Goal: Transaction & Acquisition: Purchase product/service

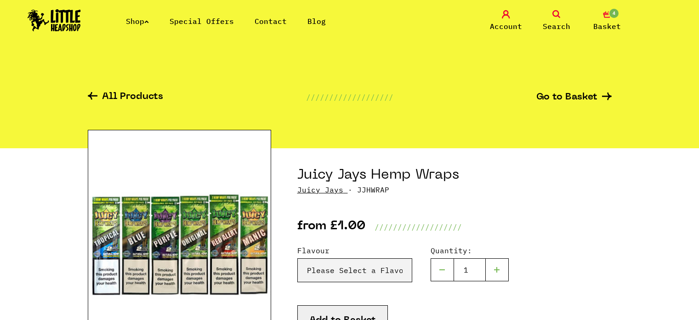
scroll to position [46, 0]
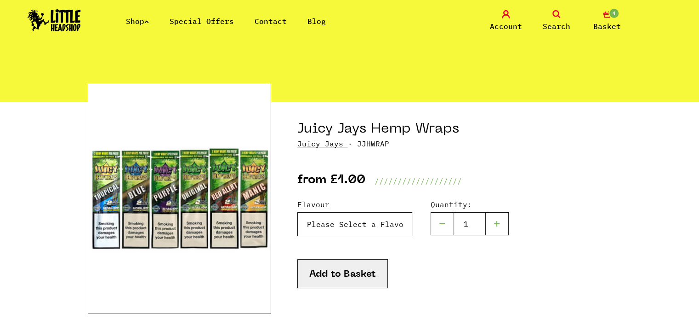
click at [355, 231] on select "Please Select a Flavour Red Alert - £1.00 Blue - £1.00 Natural - £1.00 Tropical…" at bounding box center [354, 224] width 115 height 24
click at [512, 196] on div "Flavour Please Select a Flavour Red Alert - £1.00 Blue - £1.00 Natural - £1.00 …" at bounding box center [454, 250] width 314 height 129
click at [49, 22] on img at bounding box center [54, 20] width 53 height 22
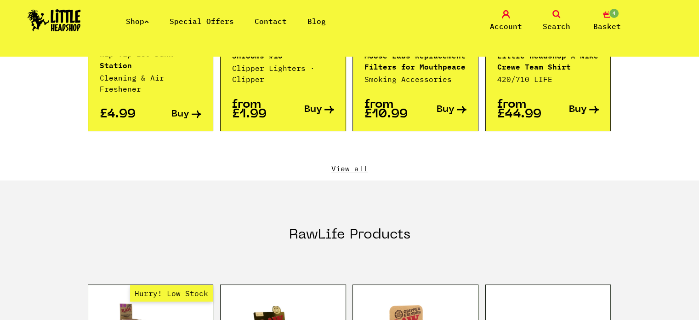
scroll to position [1103, 0]
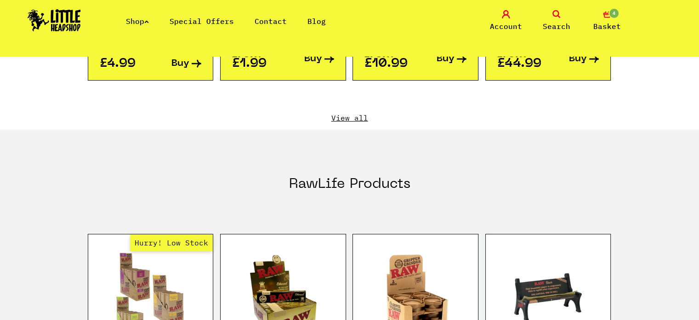
click at [353, 113] on link "View all" at bounding box center [350, 118] width 524 height 10
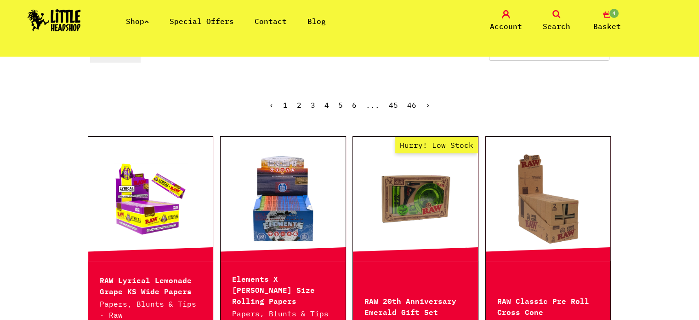
scroll to position [230, 0]
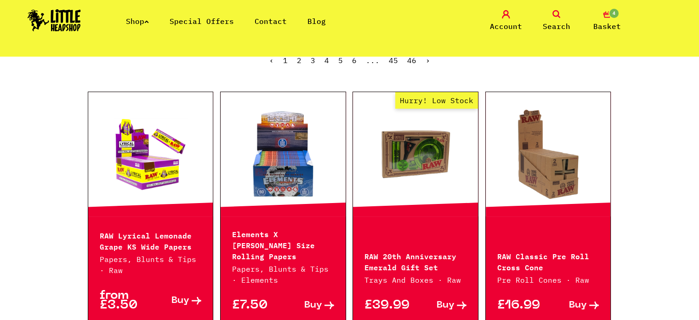
click at [171, 151] on link at bounding box center [150, 154] width 125 height 92
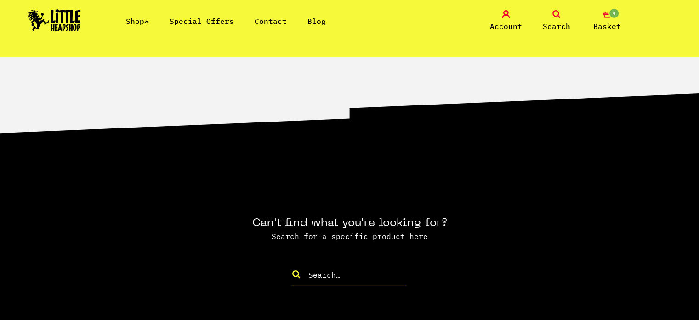
scroll to position [690, 0]
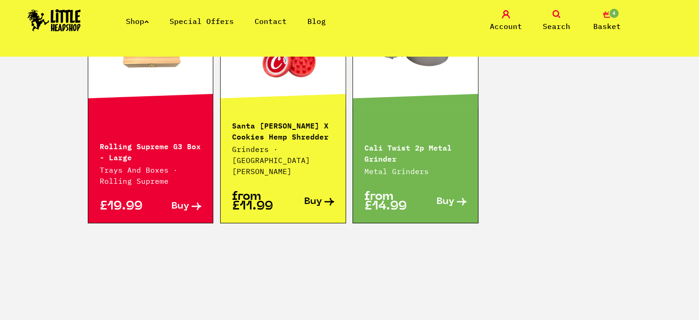
click at [616, 23] on span "Basket" at bounding box center [608, 26] width 28 height 11
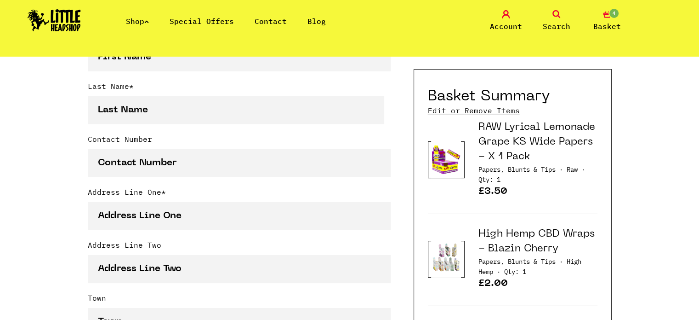
scroll to position [414, 0]
